Goal: Information Seeking & Learning: Learn about a topic

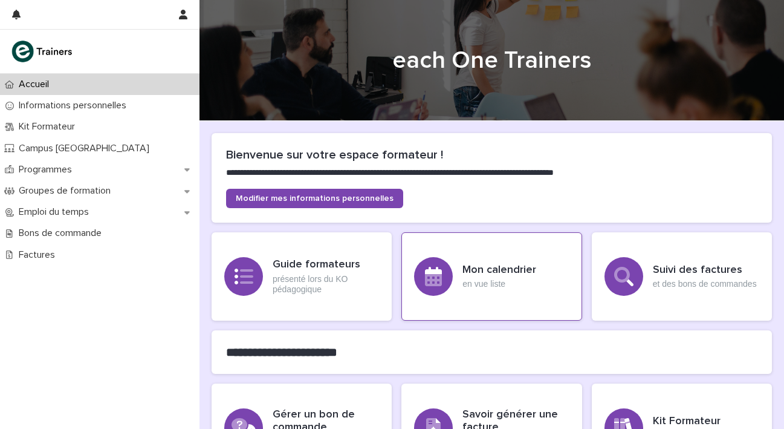
click at [495, 277] on div "Mon calendrier en vue liste" at bounding box center [499, 276] width 74 height 25
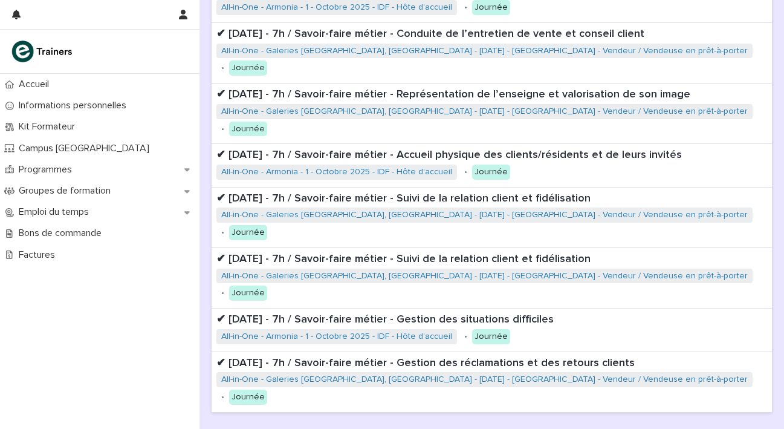
scroll to position [346, 0]
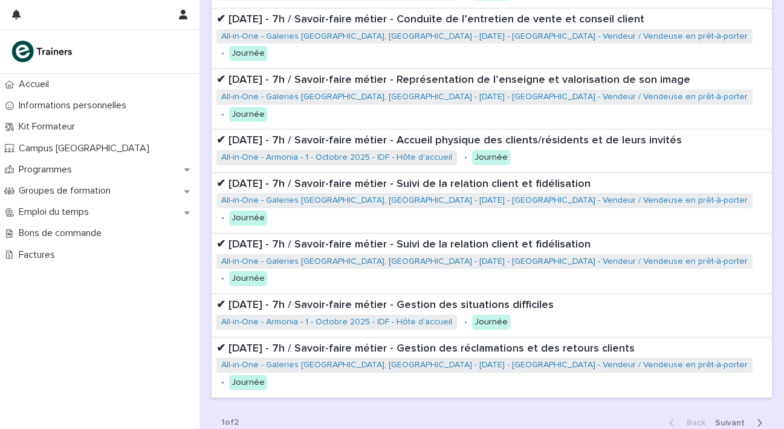
click at [728, 418] on span "Next" at bounding box center [733, 422] width 37 height 8
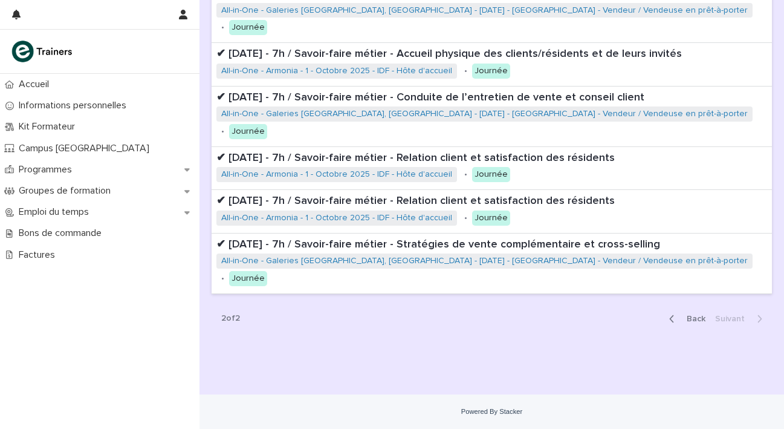
scroll to position [173, 0]
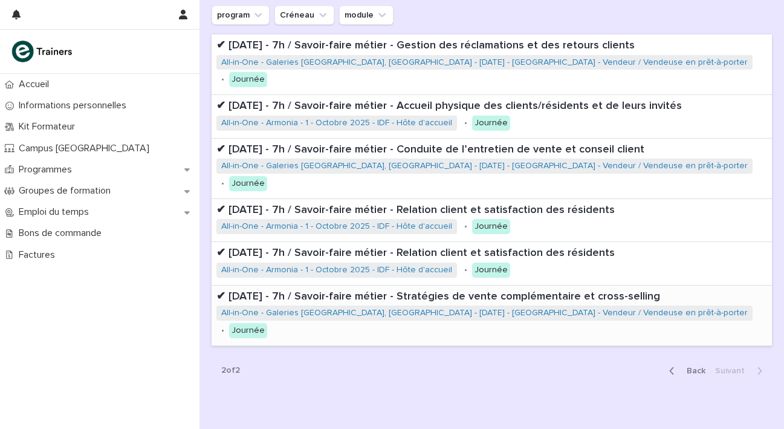
click at [438, 290] on p "✔ [DATE] - 7h / Savoir-faire métier - Stratégies de vente complémentaire et cro…" at bounding box center [491, 296] width 551 height 13
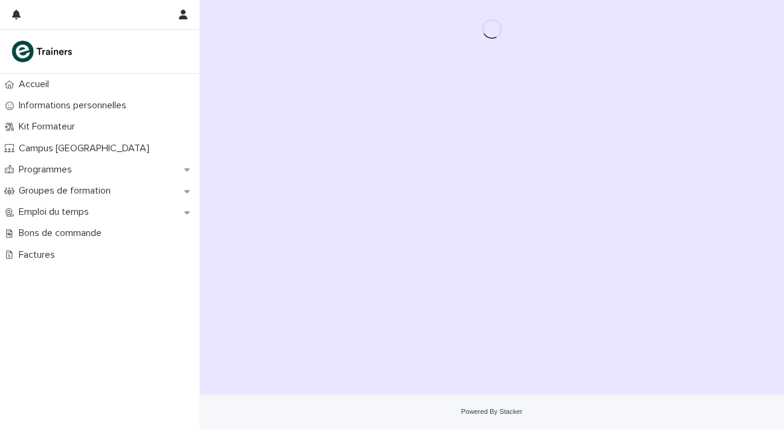
click at [437, 267] on div "Loading... Saving… Loading... Saving…" at bounding box center [492, 182] width 572 height 364
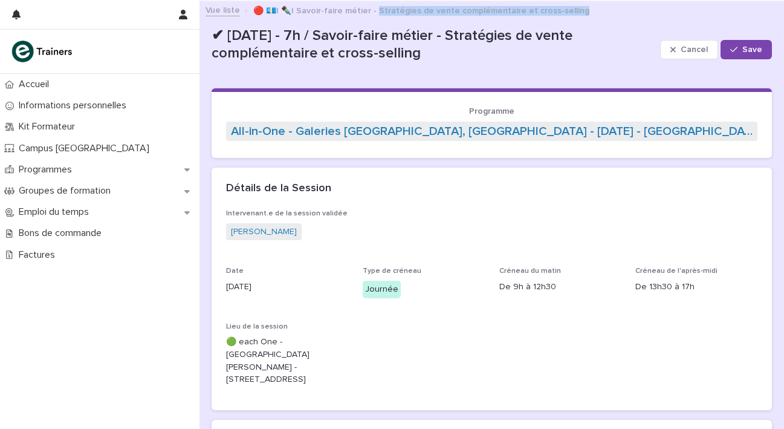
drag, startPoint x: 365, startPoint y: 9, endPoint x: 590, endPoint y: 18, distance: 225.6
click at [589, 16] on p "🔴 💶| ✒️| Savoir-faire métier - Stratégies de vente complémentaire et cross-sell…" at bounding box center [421, 9] width 336 height 13
copy p "ratégies de vente complémentaire et cross-selling"
drag, startPoint x: 235, startPoint y: 341, endPoint x: 271, endPoint y: 340, distance: 36.9
click at [271, 340] on p "🟢 each One - [GEOGRAPHIC_DATA][PERSON_NAME] - [STREET_ADDRESS]" at bounding box center [287, 360] width 122 height 50
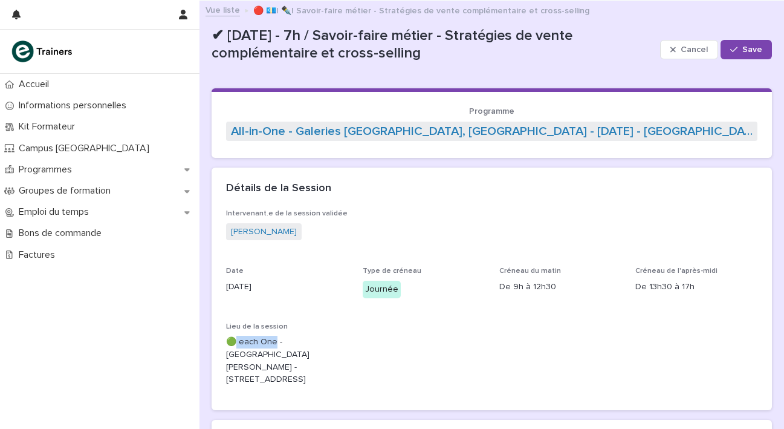
copy p "each One"
click at [494, 45] on p "✔ [DATE] - 7h / Savoir-faire métier - Stratégies de vente complémentaire et cro…" at bounding box center [434, 44] width 444 height 35
drag, startPoint x: 473, startPoint y: 33, endPoint x: 549, endPoint y: 60, distance: 80.7
click at [549, 60] on p "✔ [DATE] - 7h / Savoir-faire métier - Stratégies de vente complémentaire et cro…" at bounding box center [434, 44] width 444 height 35
copy p "Stratégies de vente complémentaire et cross-selling"
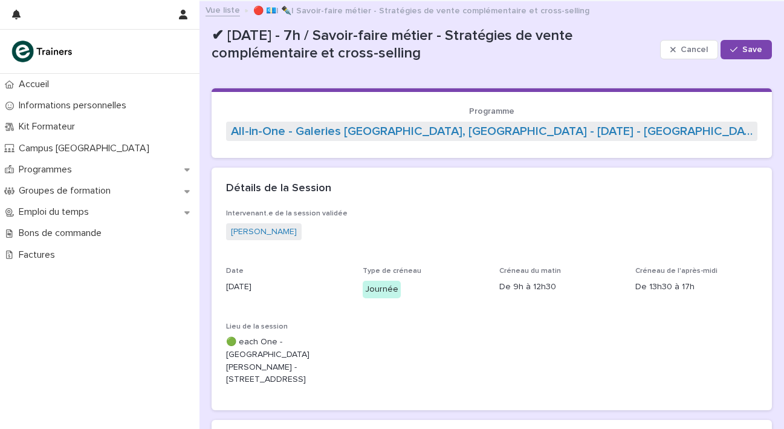
click at [279, 10] on p "🔴 💶| ✒️| Savoir-faire métier - Stratégies de vente complémentaire et cross-sell…" at bounding box center [421, 9] width 336 height 13
click at [258, 15] on p "🔴 💶| ✒️| Savoir-faire métier - Stratégies de vente complémentaire et cross-sell…" at bounding box center [421, 9] width 336 height 13
click at [115, 85] on div "Accueil" at bounding box center [99, 84] width 199 height 21
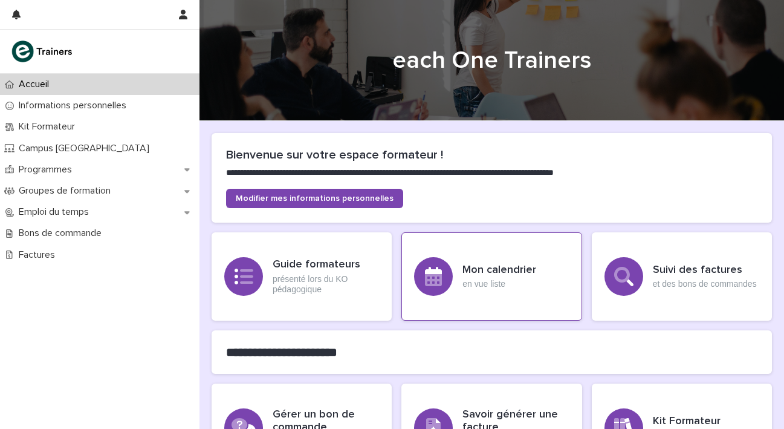
click at [477, 291] on div "Mon calendrier en vue liste" at bounding box center [491, 276] width 180 height 88
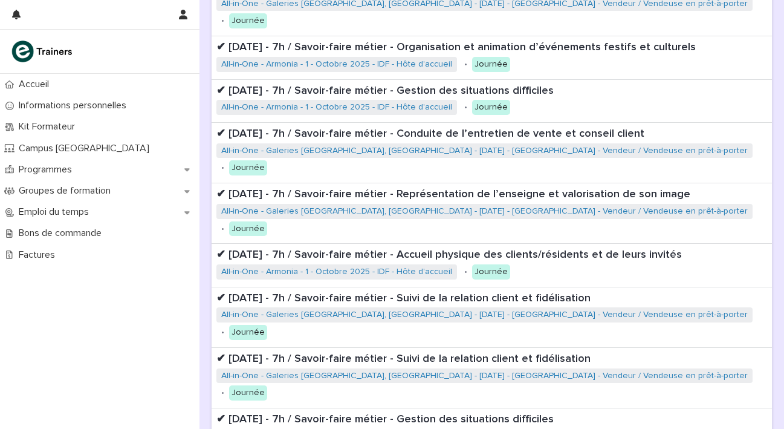
scroll to position [346, 0]
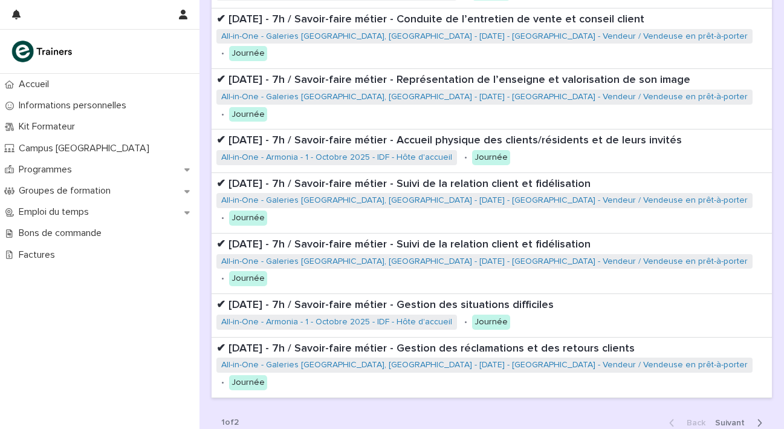
click at [732, 418] on span "Next" at bounding box center [733, 422] width 37 height 8
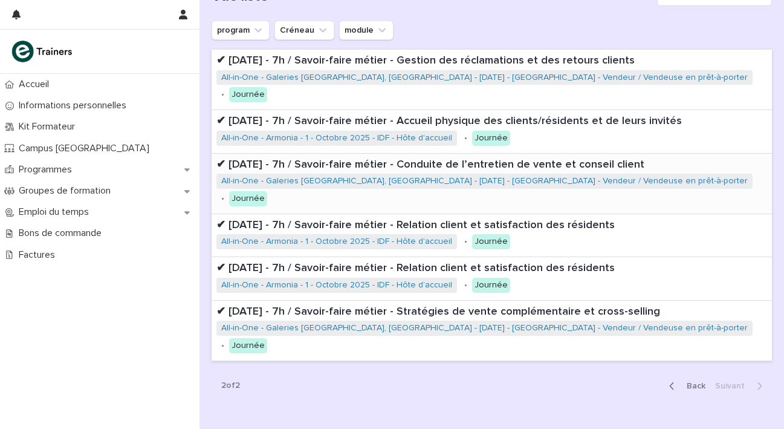
scroll to position [160, 0]
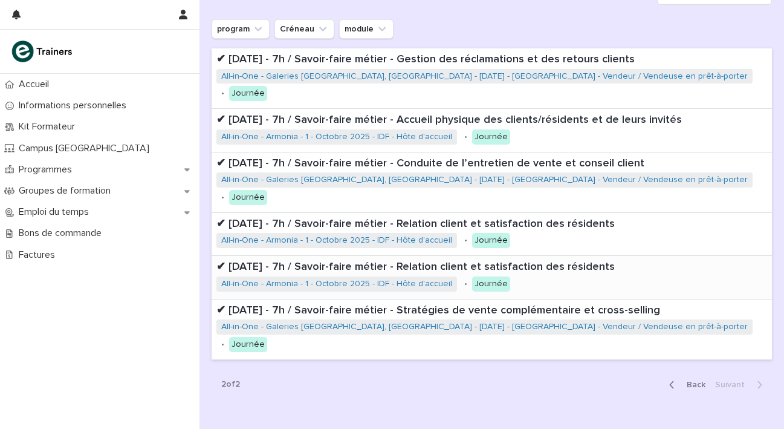
click at [411, 261] on p "✔ [DATE] - 7h / Savoir-faire métier - Relation client et satisfaction des résid…" at bounding box center [491, 267] width 551 height 13
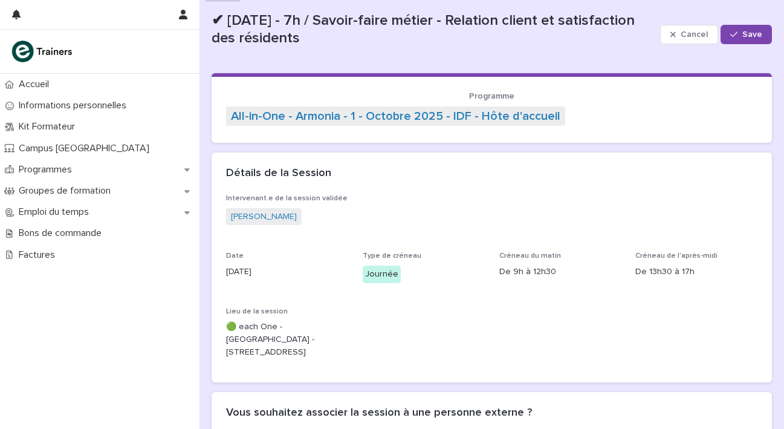
scroll to position [14, 0]
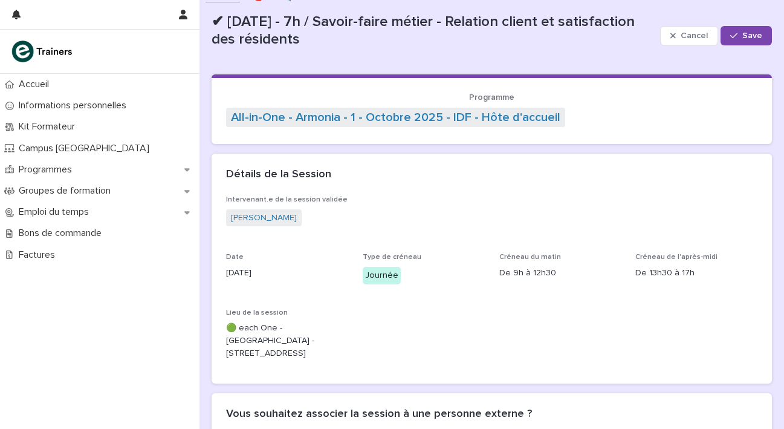
drag, startPoint x: 471, startPoint y: 21, endPoint x: 502, endPoint y: 48, distance: 41.5
click at [502, 48] on div "✔ [DATE] - 7h / Savoir-faire métier - Relation client et satisfaction des résid…" at bounding box center [434, 29] width 444 height 37
copy p "Relation client et satisfaction des résidents"
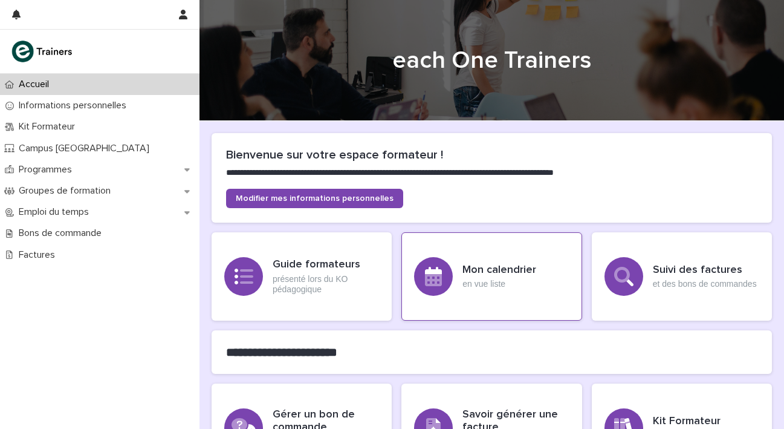
click at [479, 268] on h3 "Mon calendrier" at bounding box center [499, 270] width 74 height 13
